Goal: Information Seeking & Learning: Learn about a topic

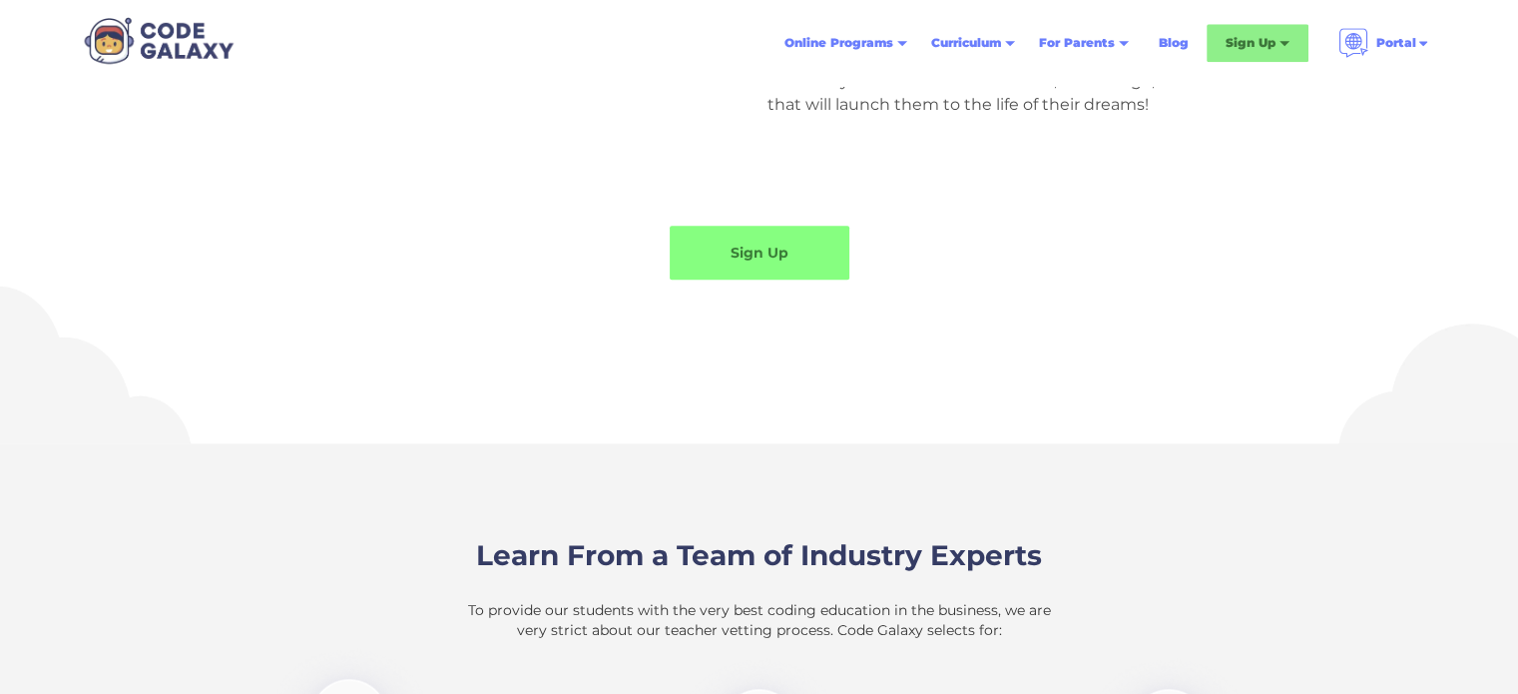
scroll to position [2317, 0]
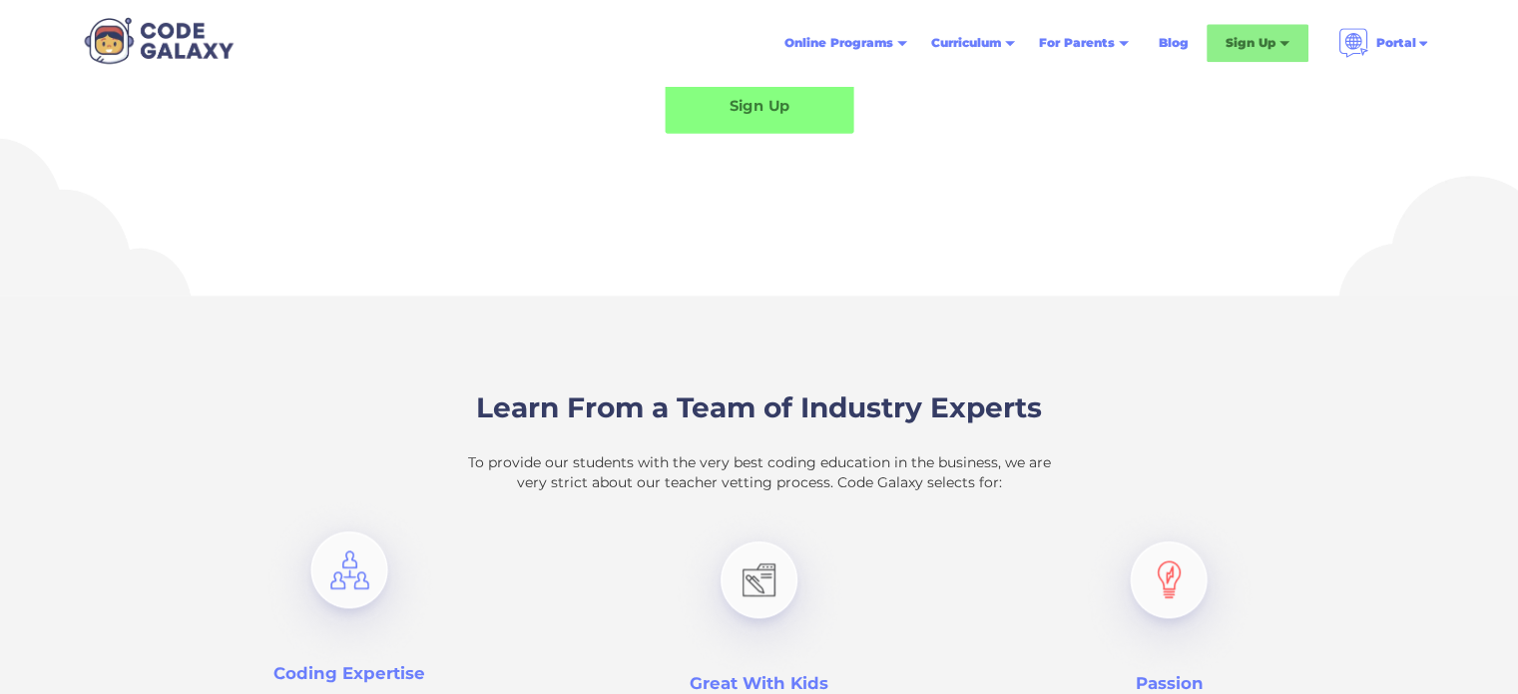
click at [822, 92] on link "Sign Up" at bounding box center [759, 105] width 189 height 57
click at [871, 46] on div "Online Programs" at bounding box center [838, 43] width 109 height 20
click at [854, 27] on div "Online Programs" at bounding box center [845, 43] width 147 height 36
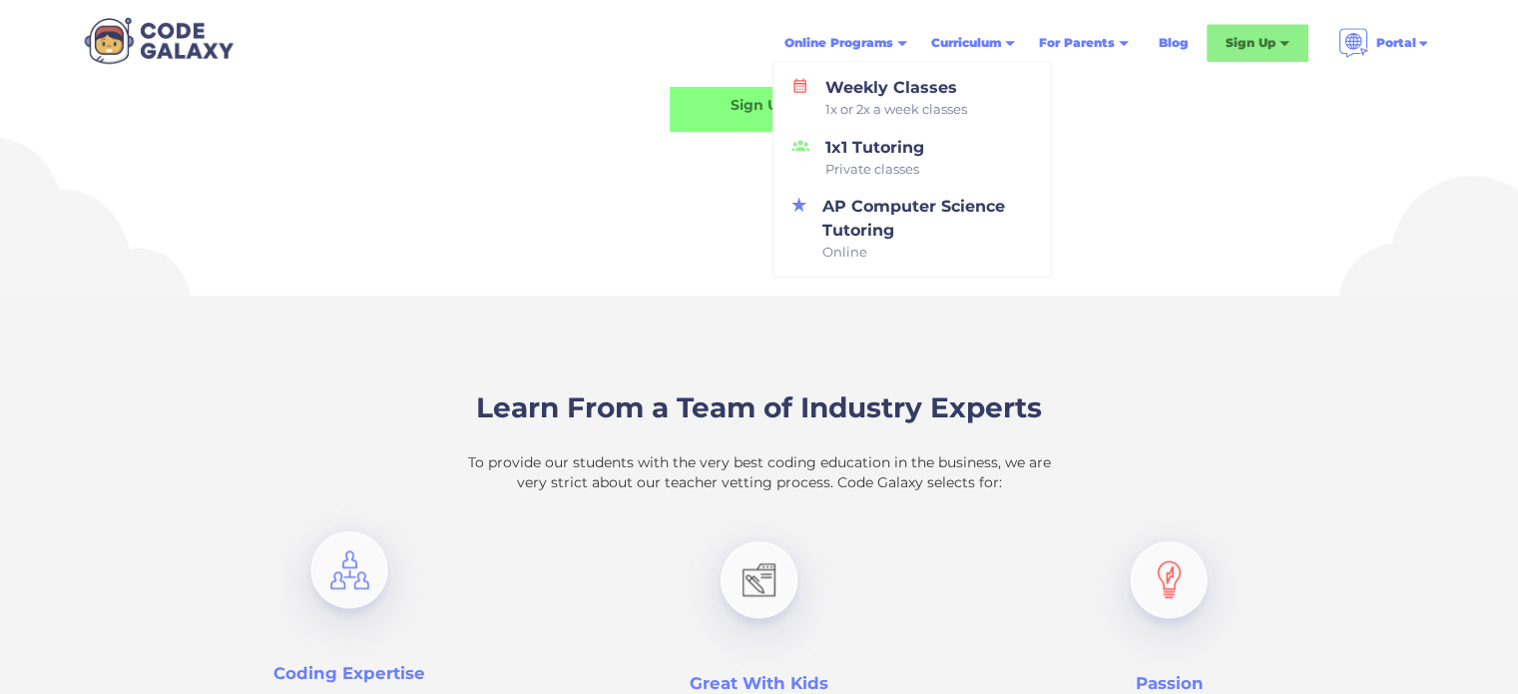
click at [984, 59] on div "Curriculum" at bounding box center [973, 43] width 108 height 36
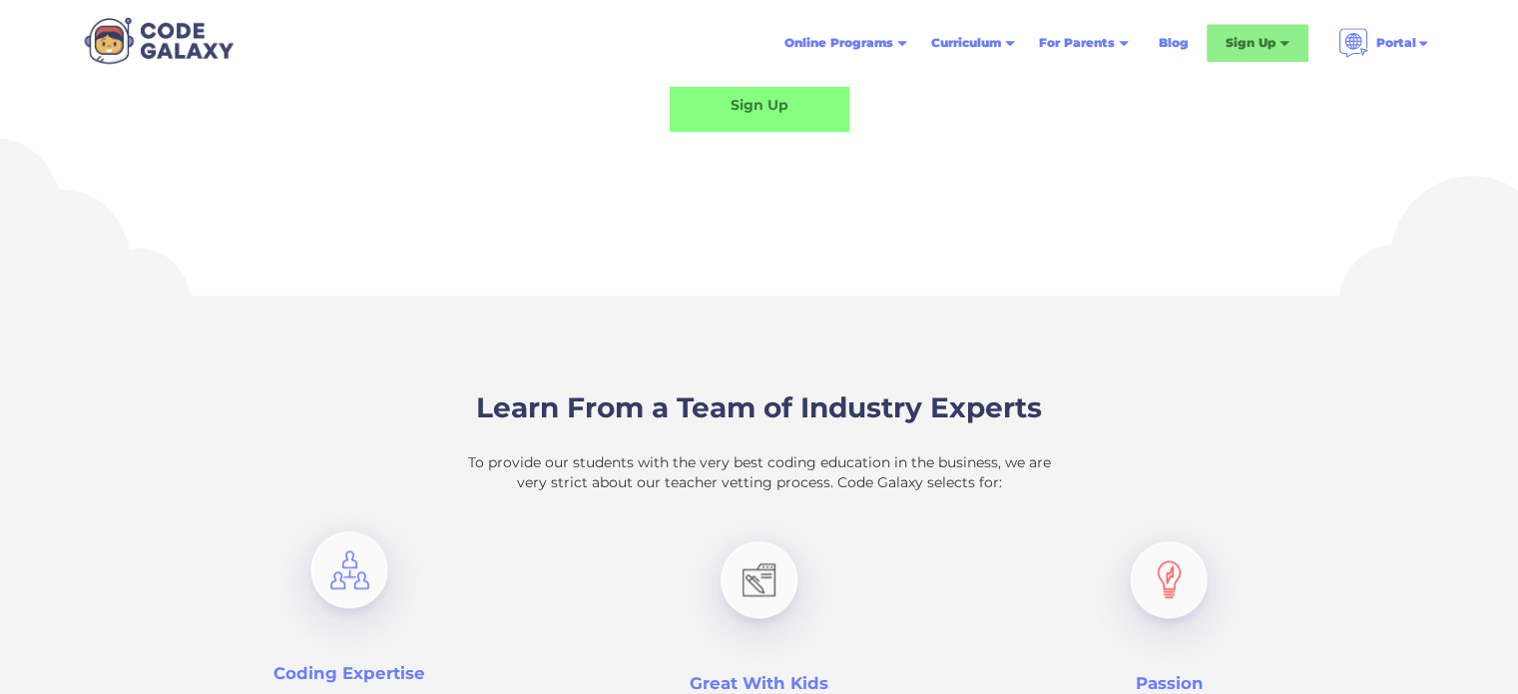
click at [996, 57] on div "Curriculum" at bounding box center [973, 43] width 108 height 36
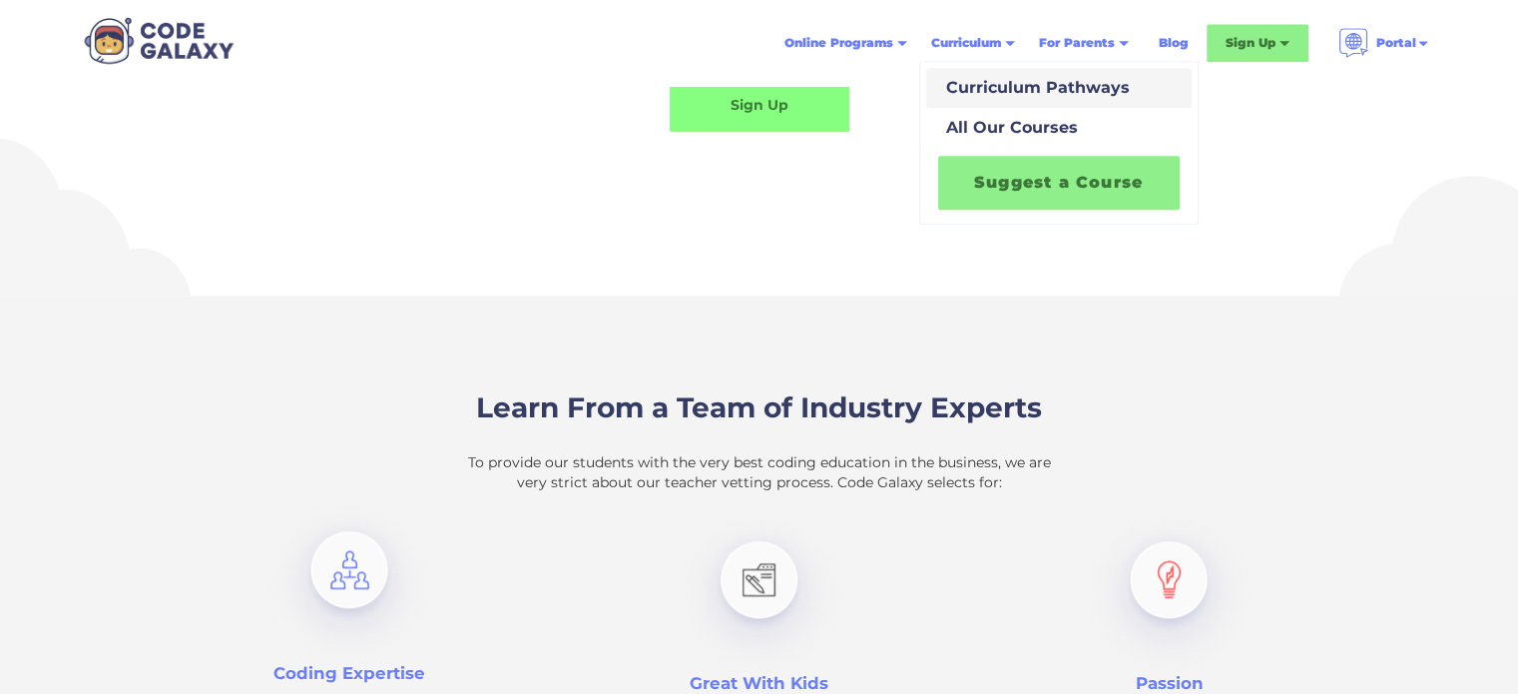
click at [1044, 82] on div "Curriculum Pathways" at bounding box center [1034, 88] width 192 height 24
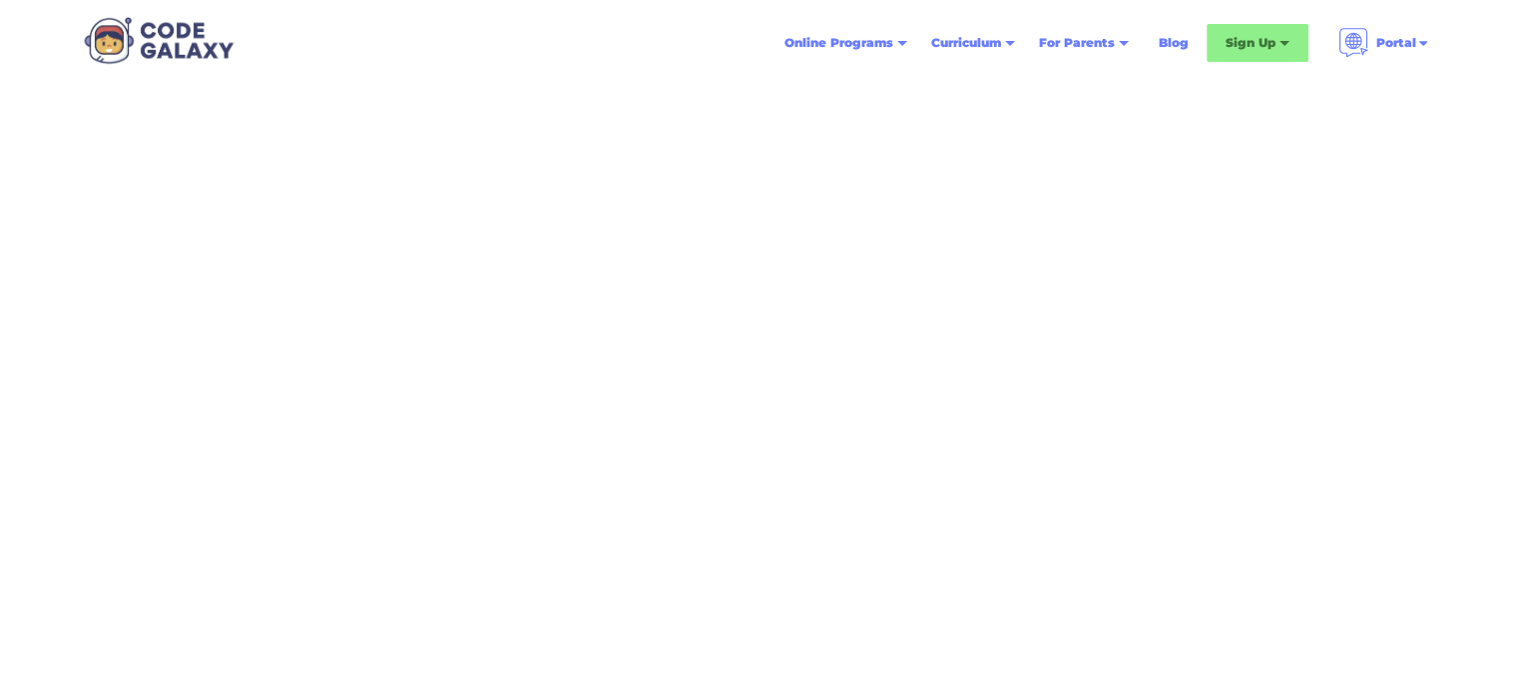
scroll to position [45, 0]
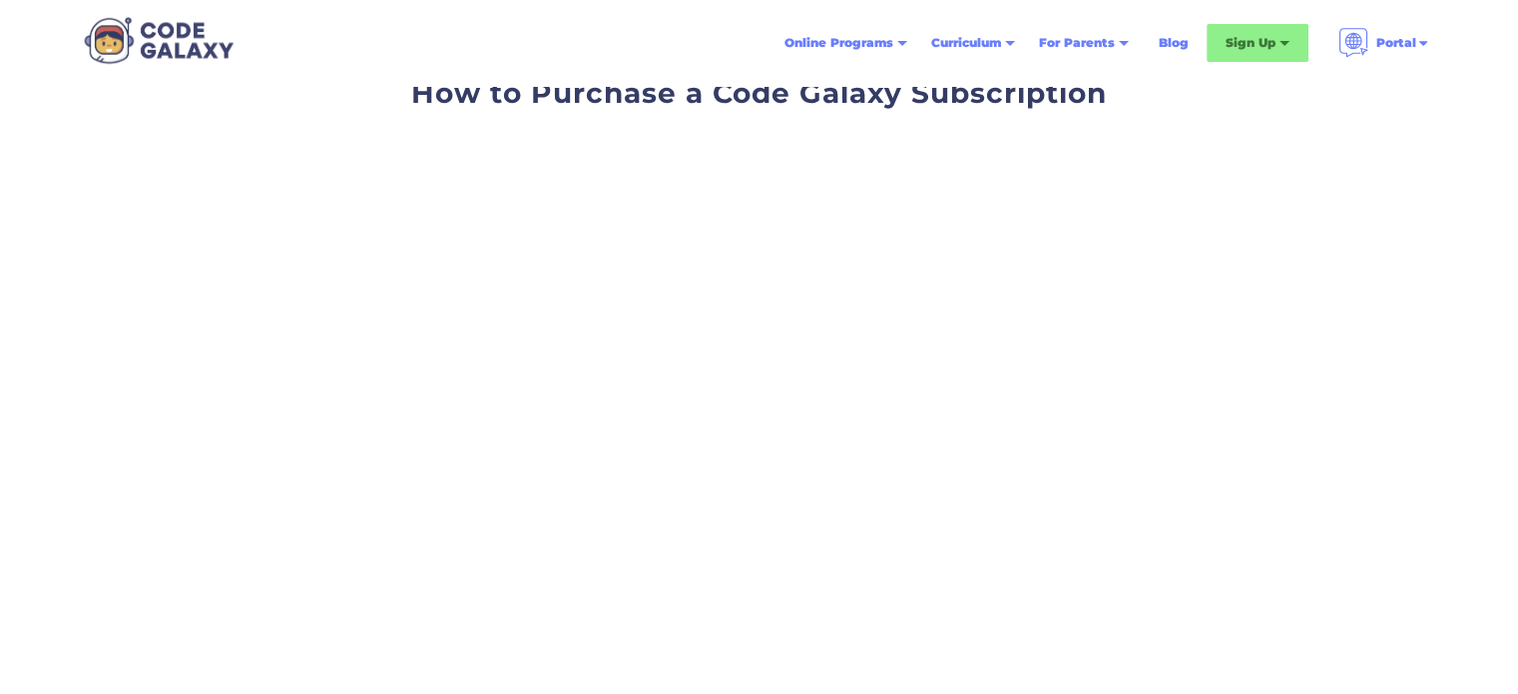
click at [1348, 522] on div "How to Purchase a Code Galaxy Subscription" at bounding box center [759, 344] width 1518 height 607
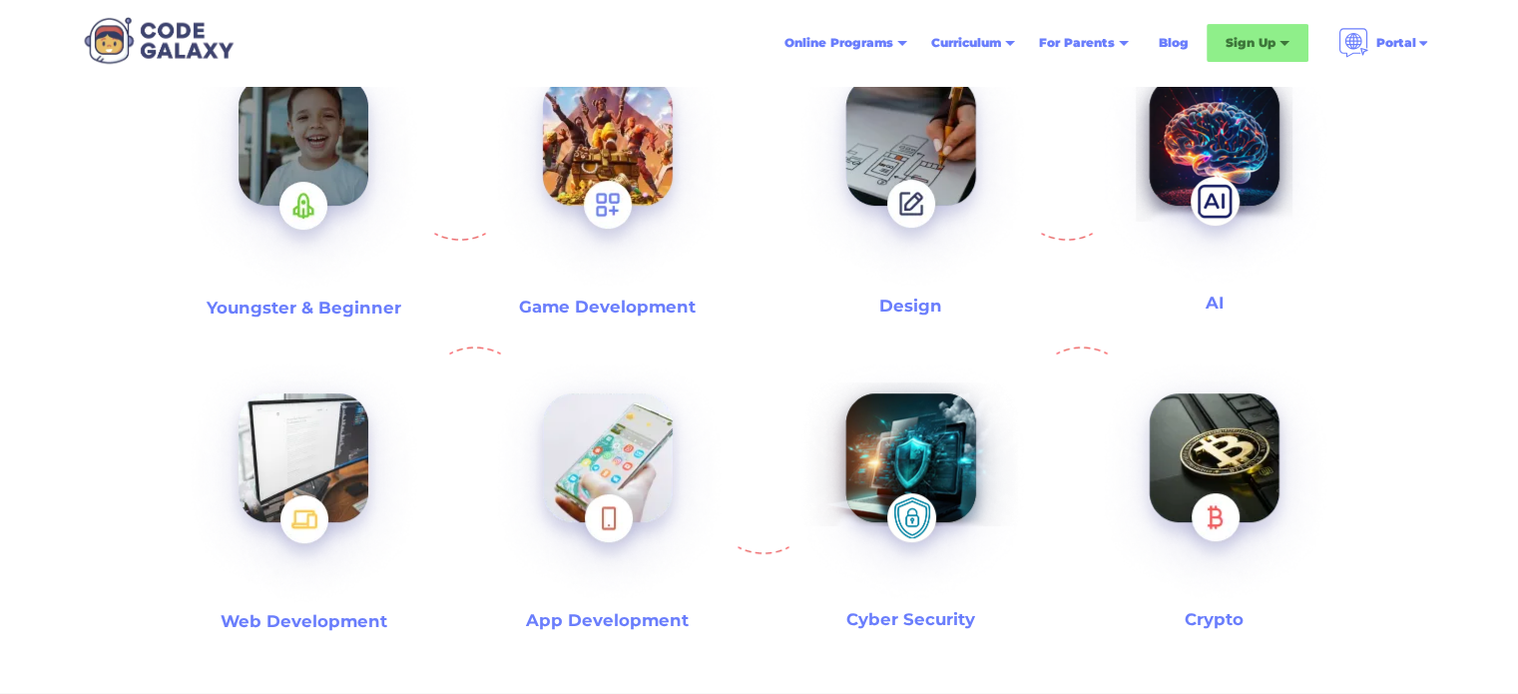
scroll to position [713, 0]
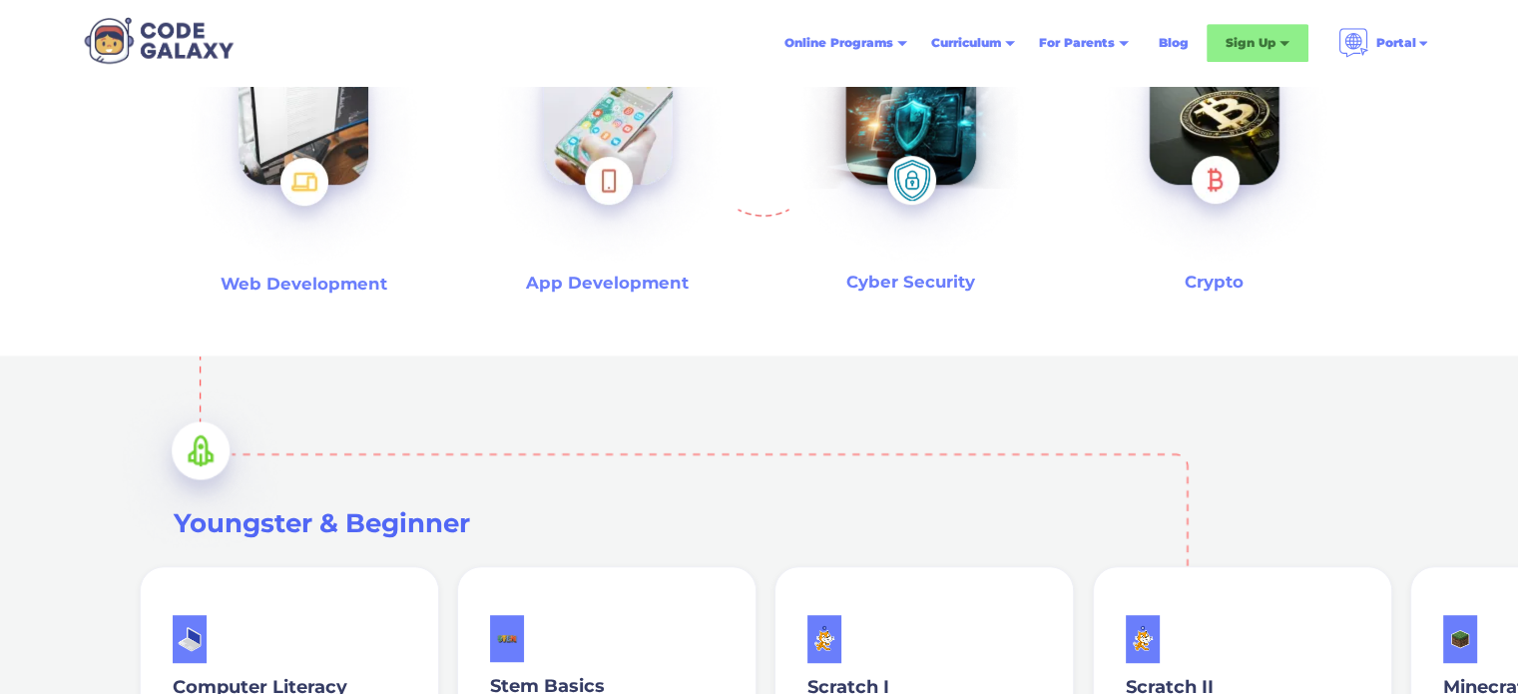
click at [309, 139] on img at bounding box center [304, 146] width 256 height 275
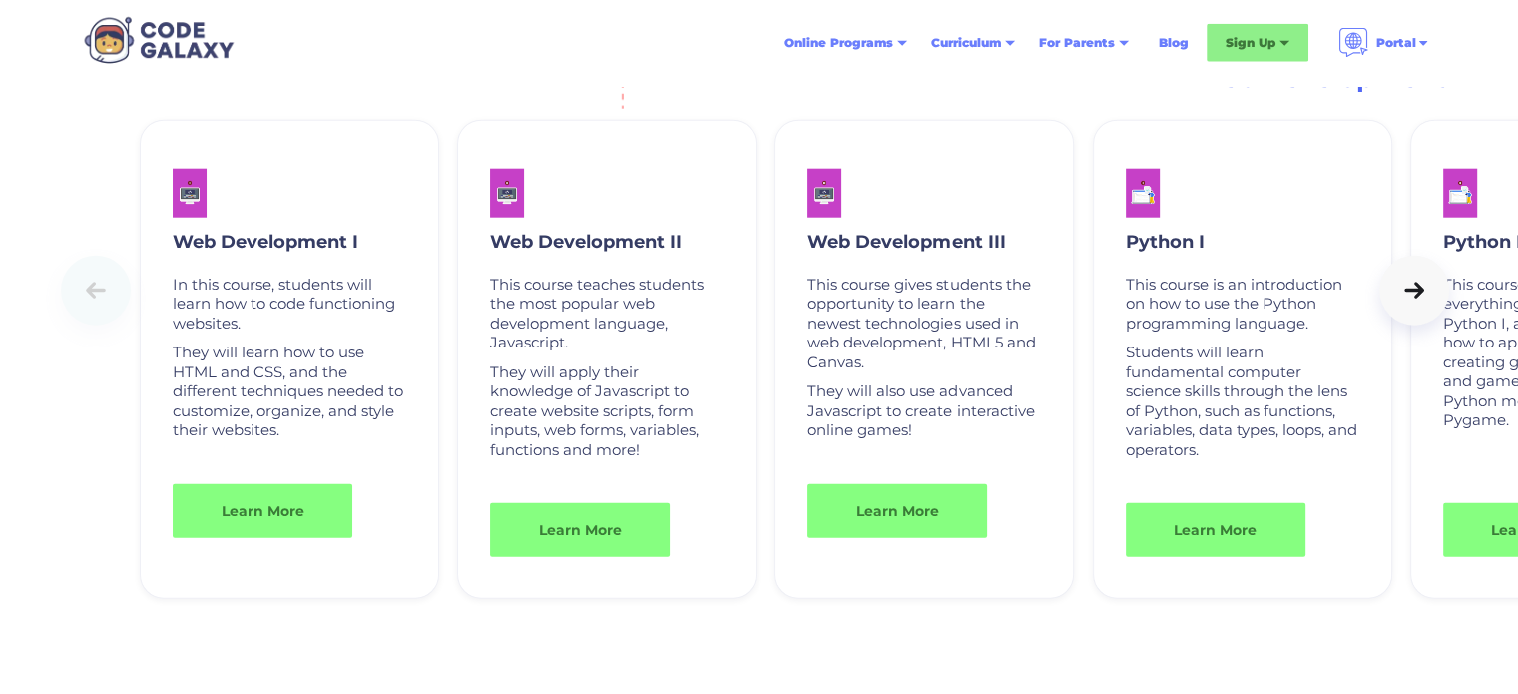
scroll to position [5034, 0]
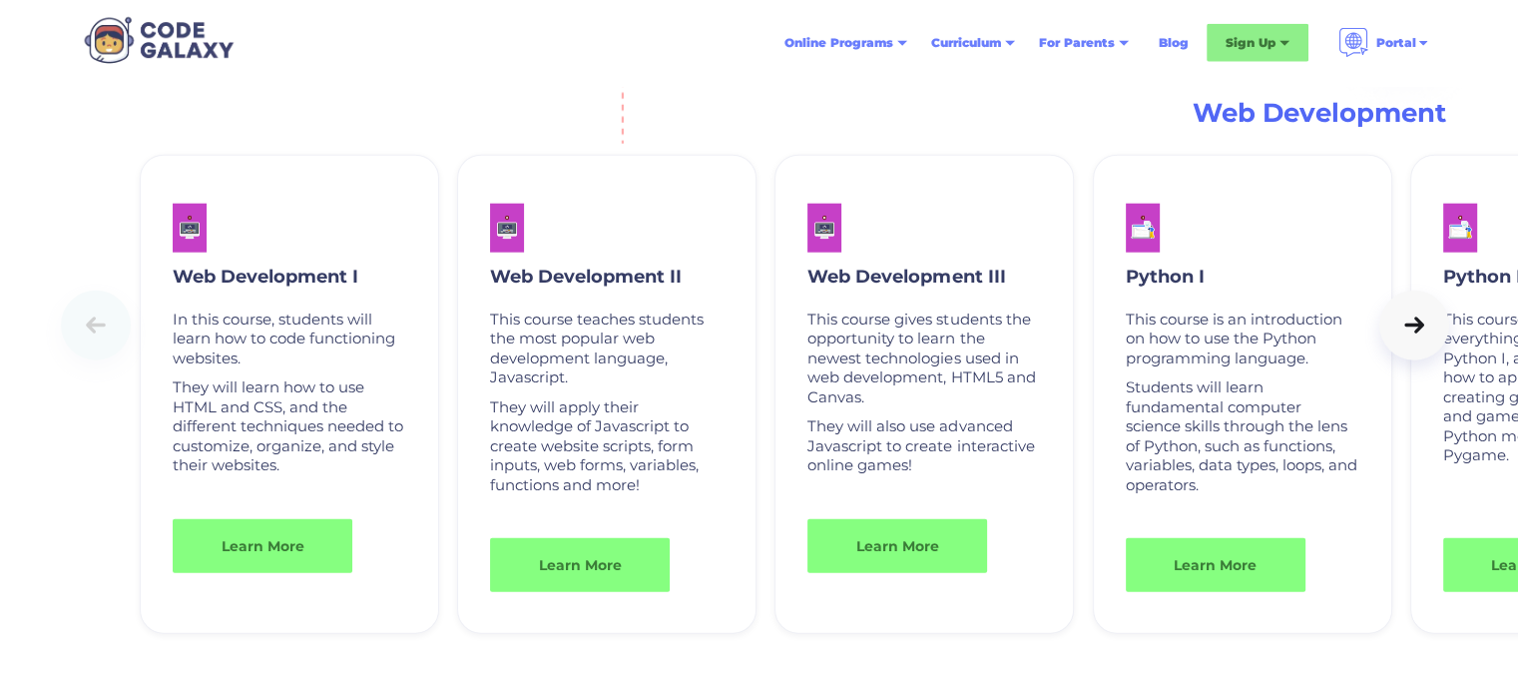
click at [1295, 118] on h3 "Web Development" at bounding box center [810, 113] width 1272 height 36
click at [259, 556] on link "Learn More" at bounding box center [263, 545] width 189 height 57
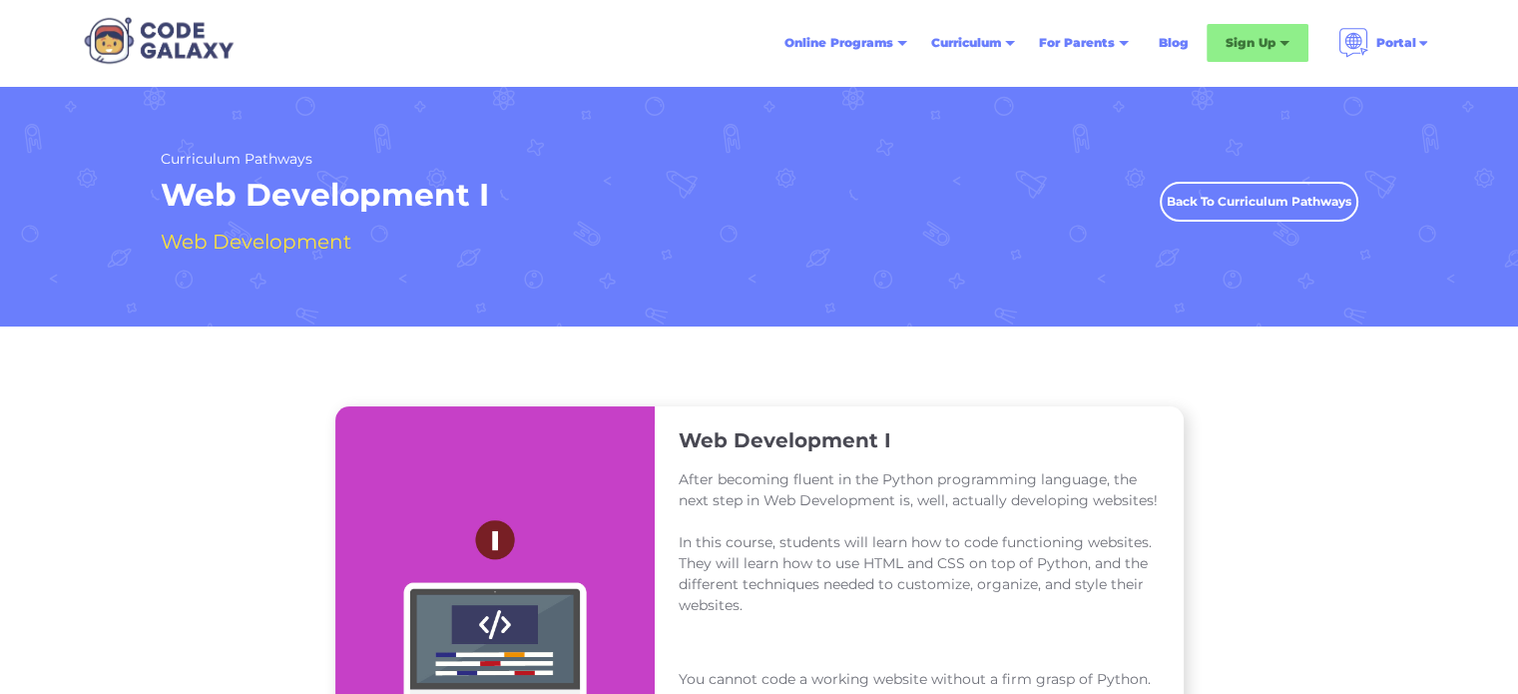
click at [983, 52] on div "Curriculum" at bounding box center [966, 43] width 70 height 20
click at [971, 47] on div "Curriculum" at bounding box center [966, 43] width 70 height 20
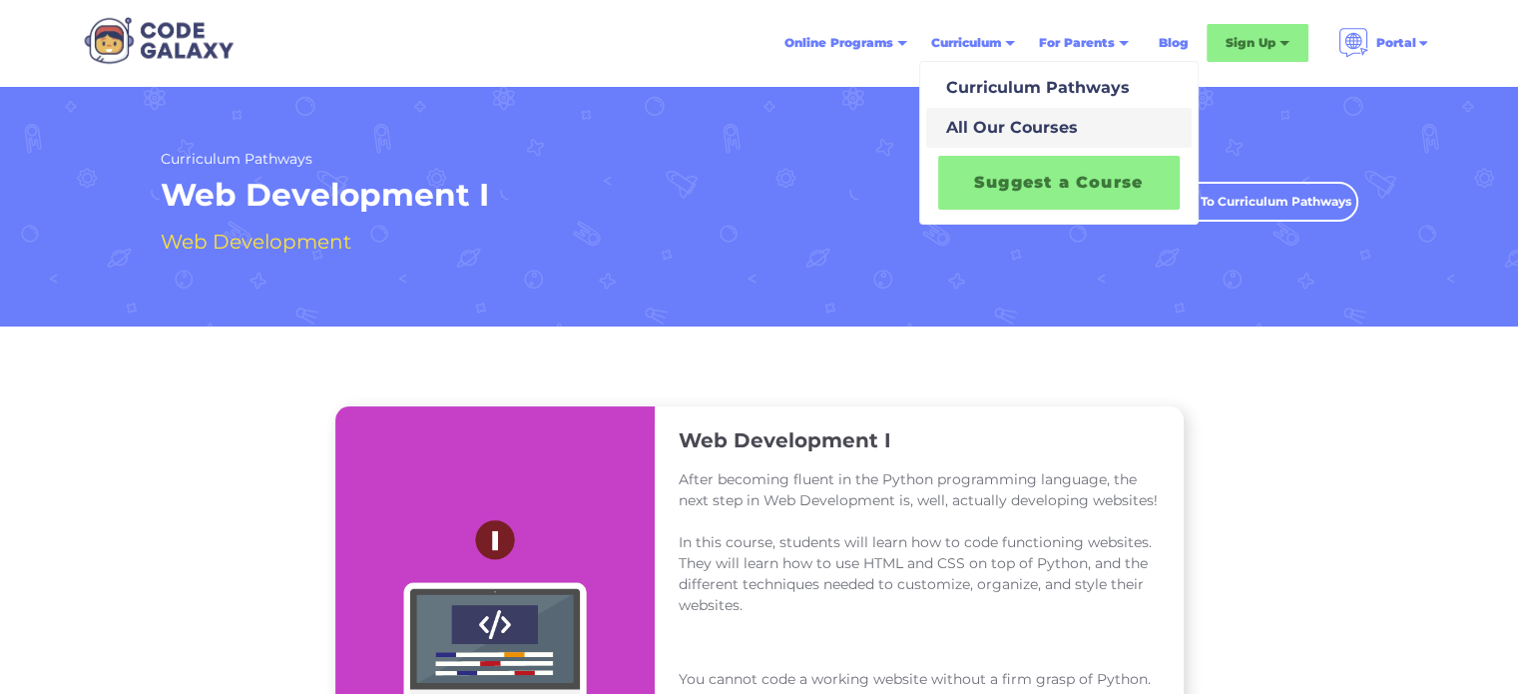
click at [1046, 108] on link "All Our Courses" at bounding box center [1058, 128] width 265 height 40
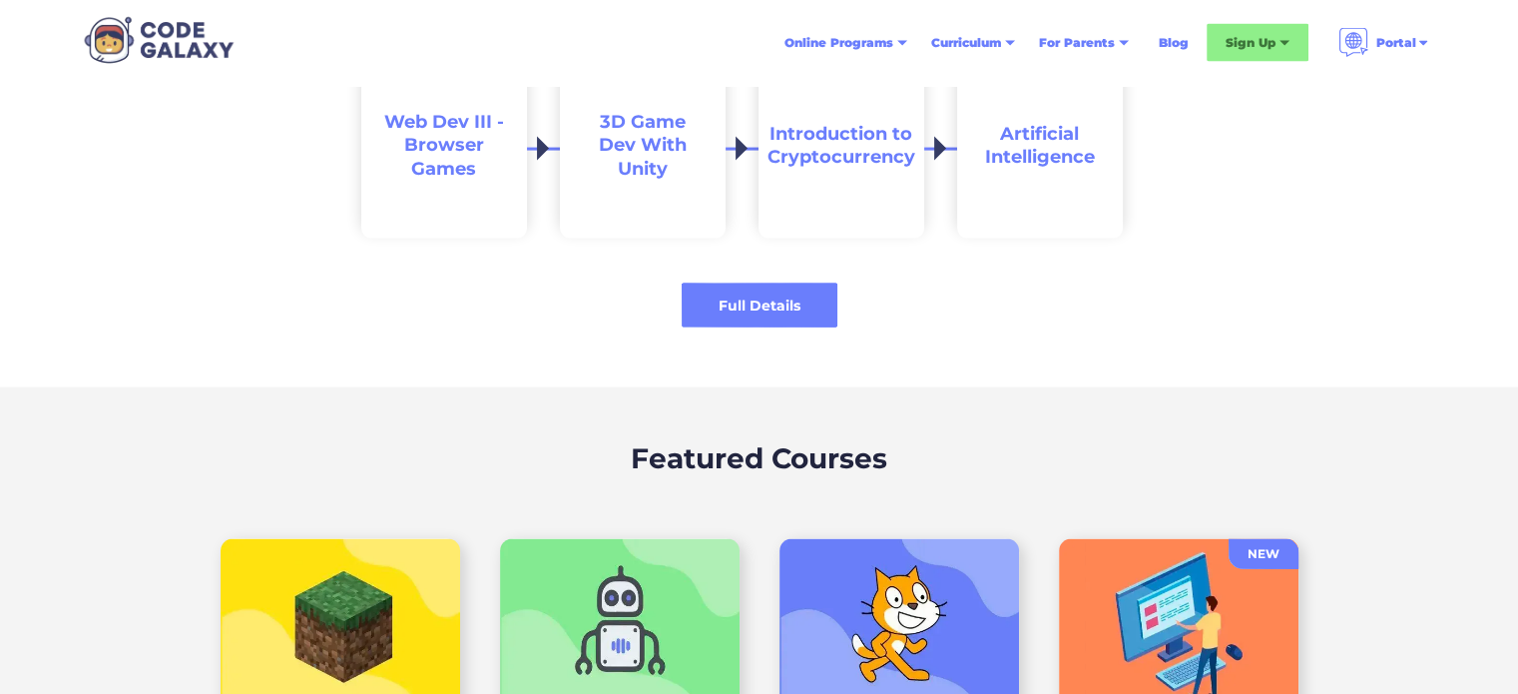
scroll to position [4050, 0]
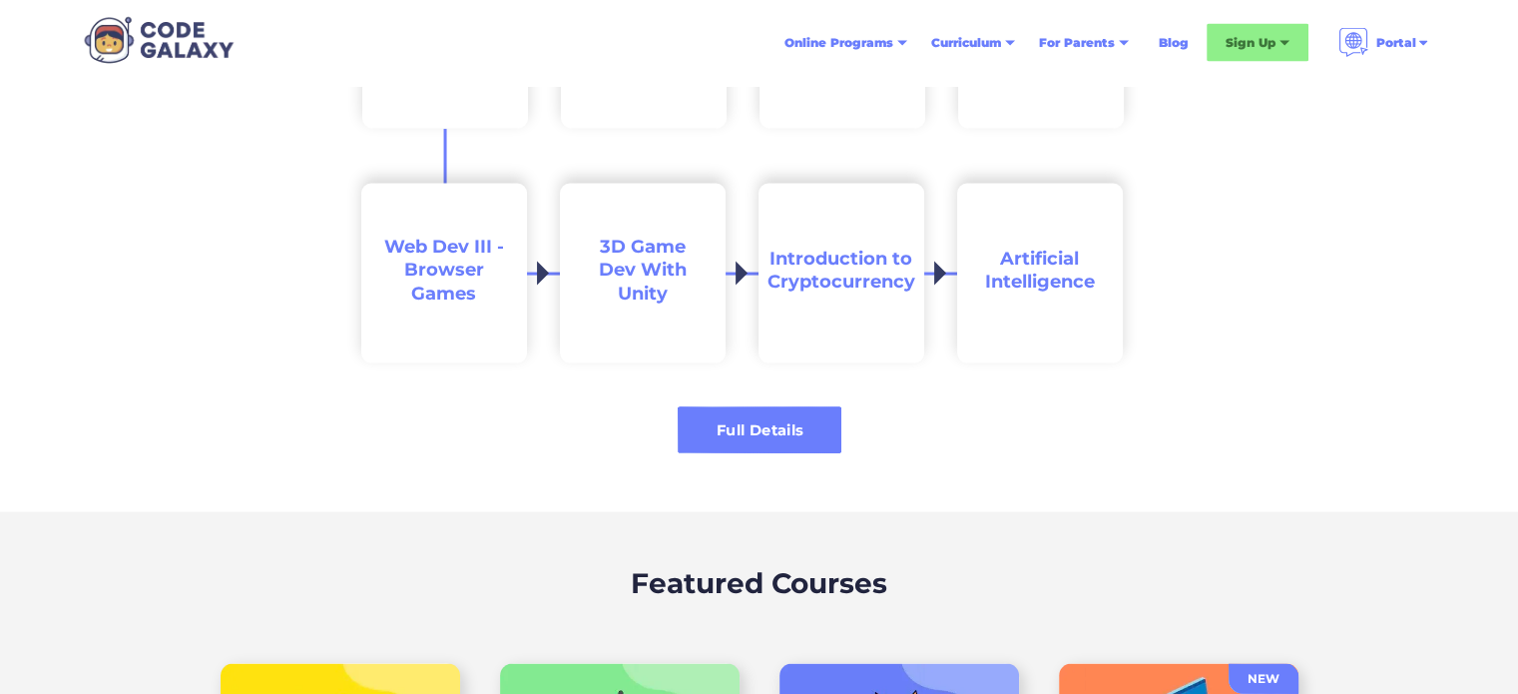
click at [792, 444] on div "Full Details" at bounding box center [760, 430] width 164 height 46
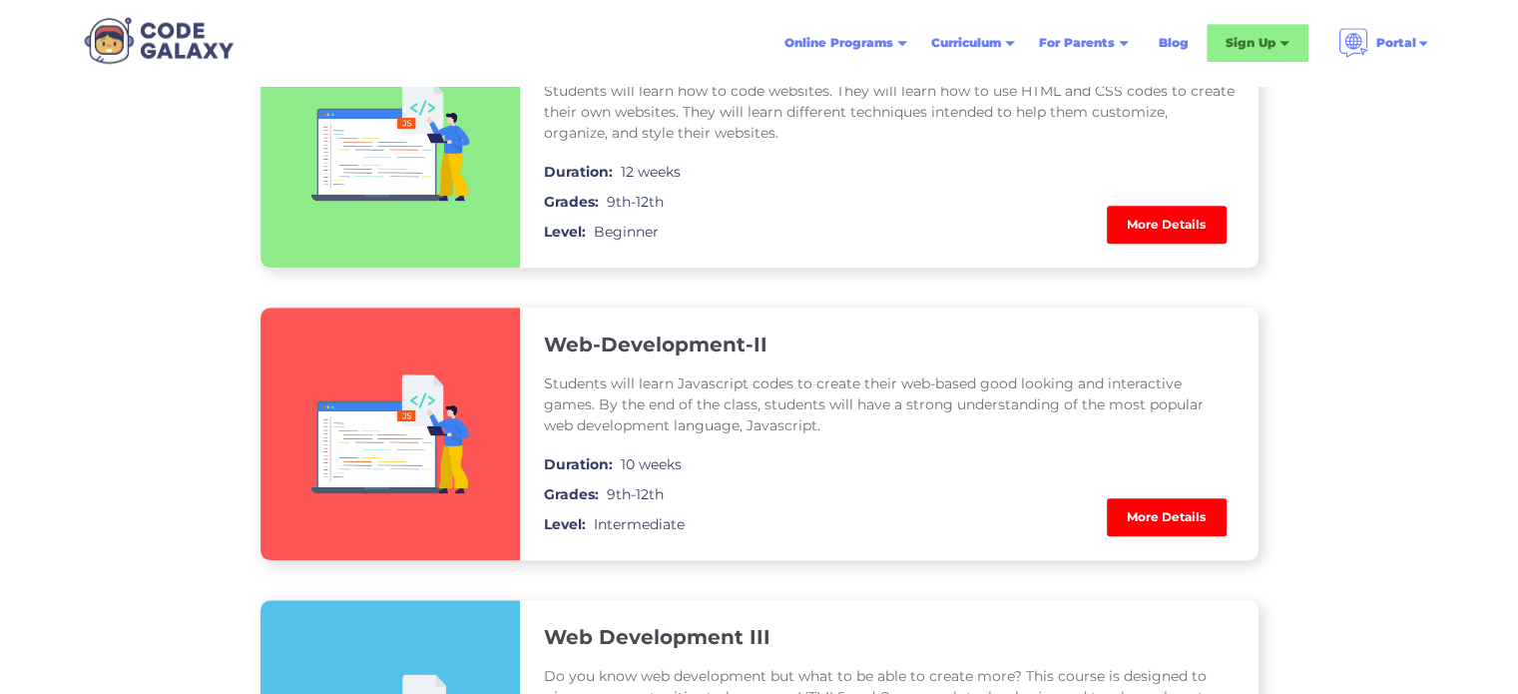
scroll to position [1253, 0]
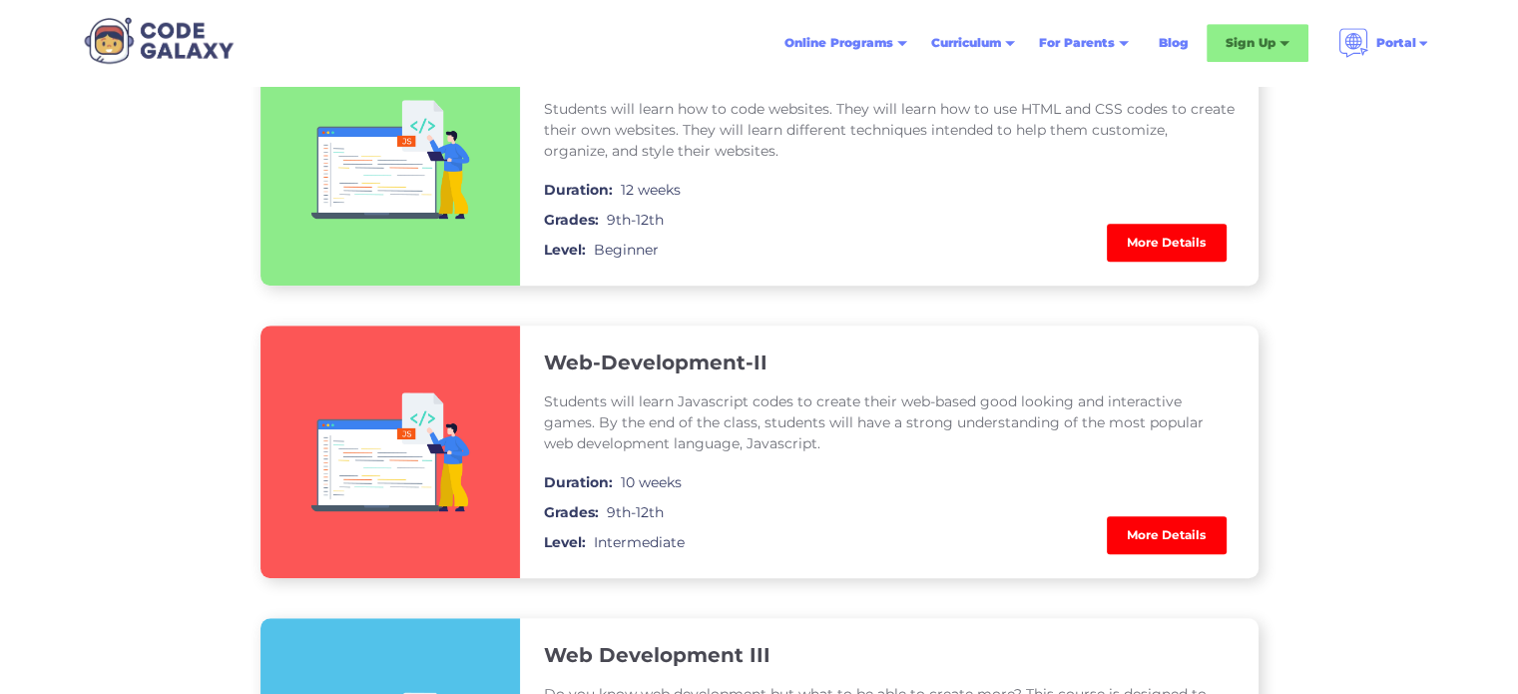
click at [1183, 252] on link "More Details" at bounding box center [1167, 243] width 120 height 38
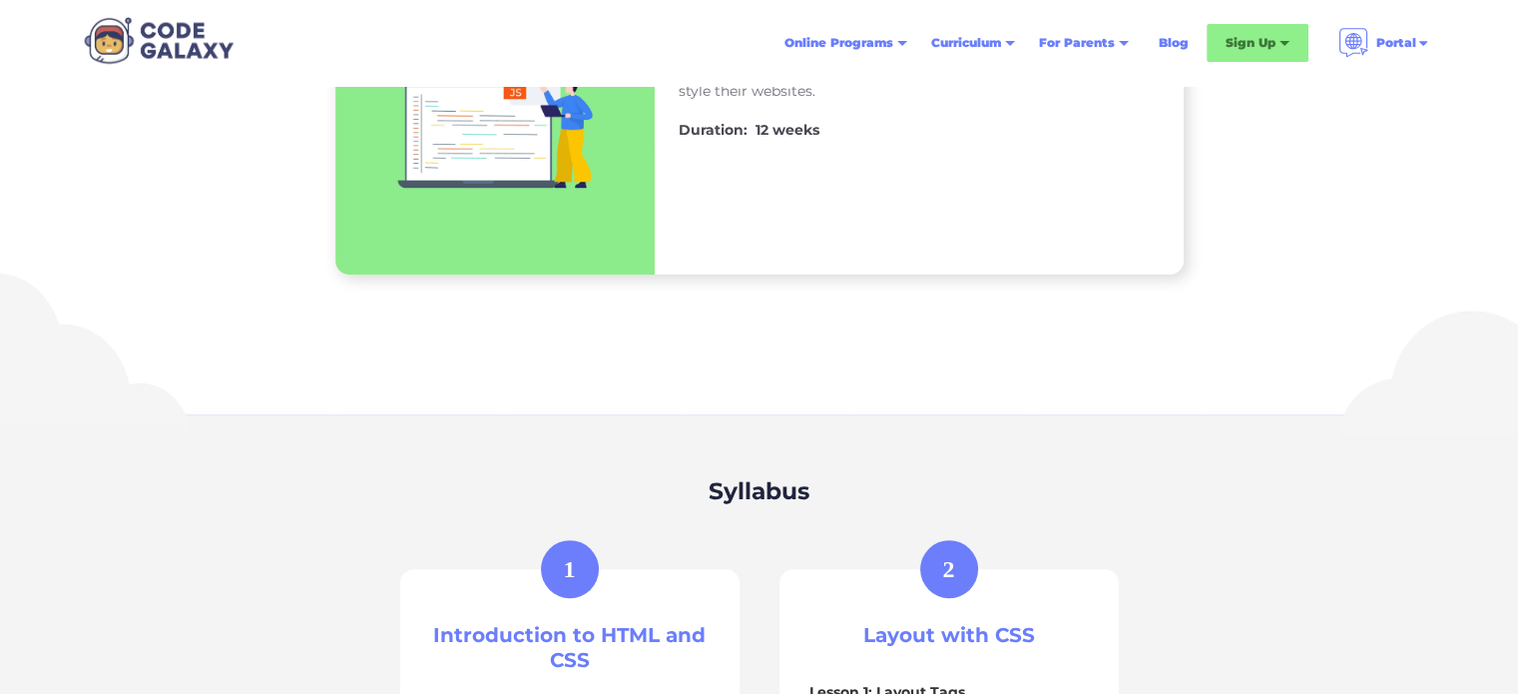
scroll to position [727, 0]
